Goal: Find specific page/section: Find specific page/section

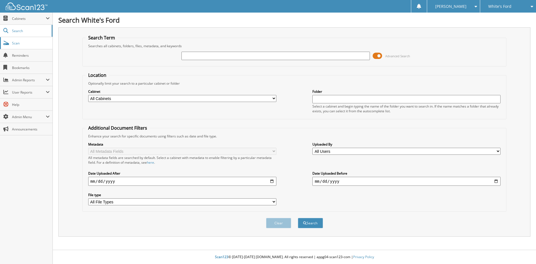
click at [20, 45] on span "Scan" at bounding box center [31, 43] width 38 height 5
click at [34, 20] on span "Cabinets" at bounding box center [29, 18] width 34 height 5
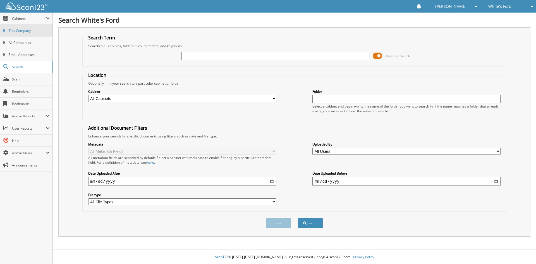
click at [3, 30] on icon at bounding box center [4, 30] width 3 height 5
